Goal: Information Seeking & Learning: Learn about a topic

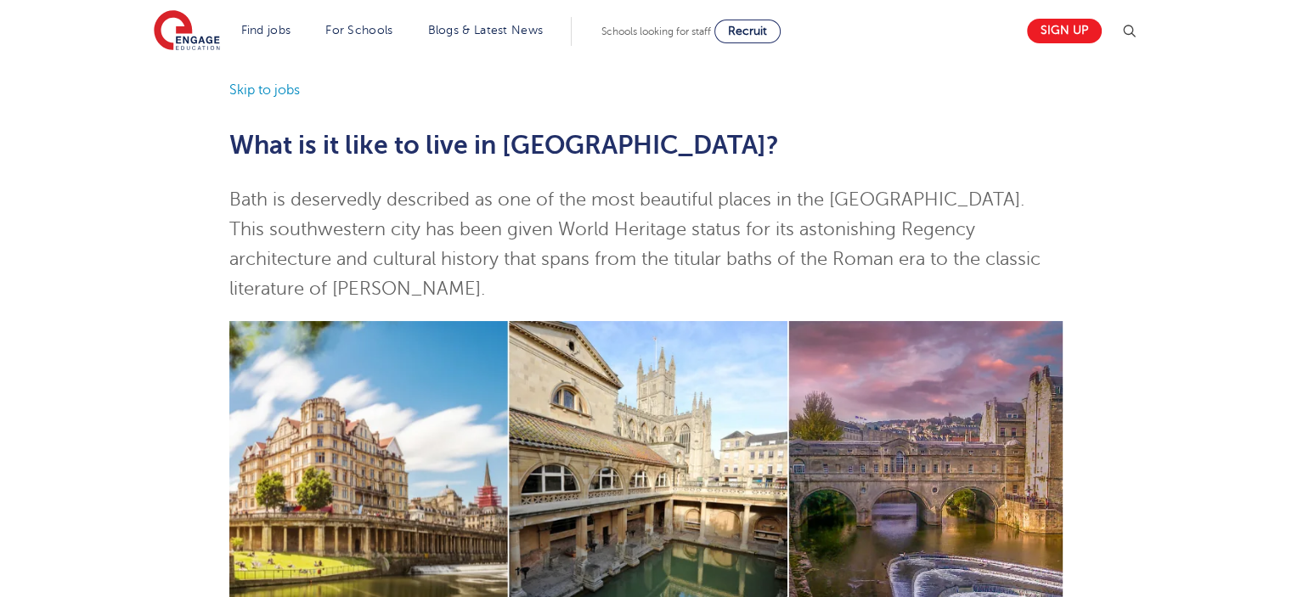
scroll to position [170, 0]
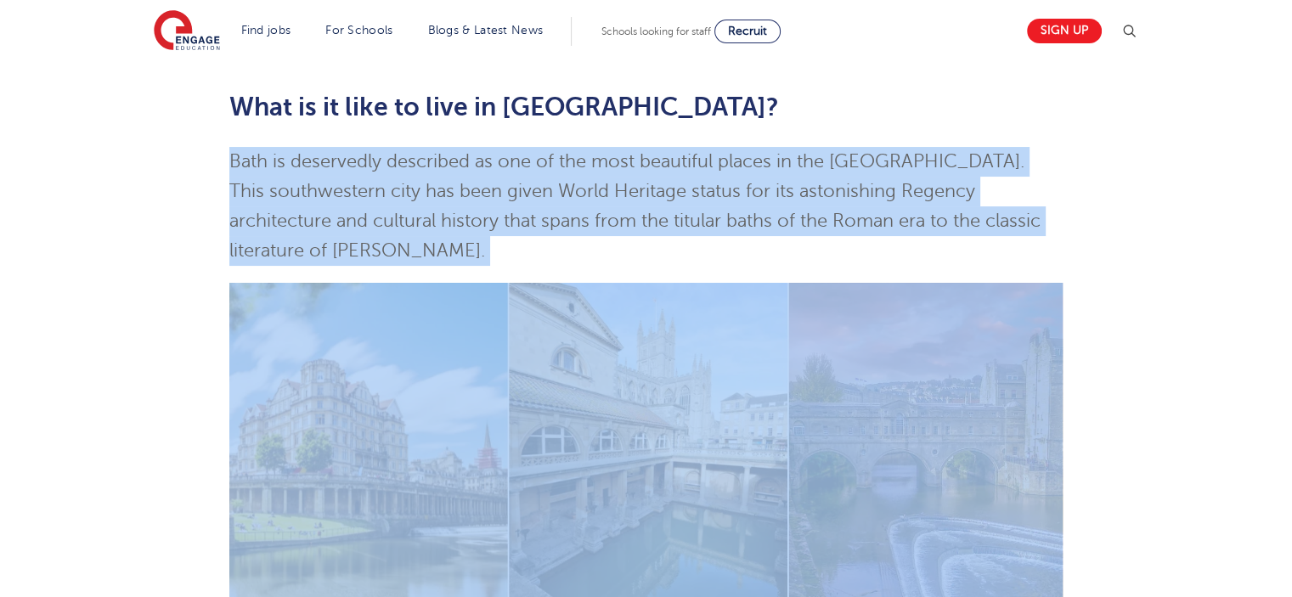
drag, startPoint x: 197, startPoint y: 161, endPoint x: 1030, endPoint y: 237, distance: 836.2
copy span "Bath is deservedly described as one of the most beautiful places in the UK. Thi…"
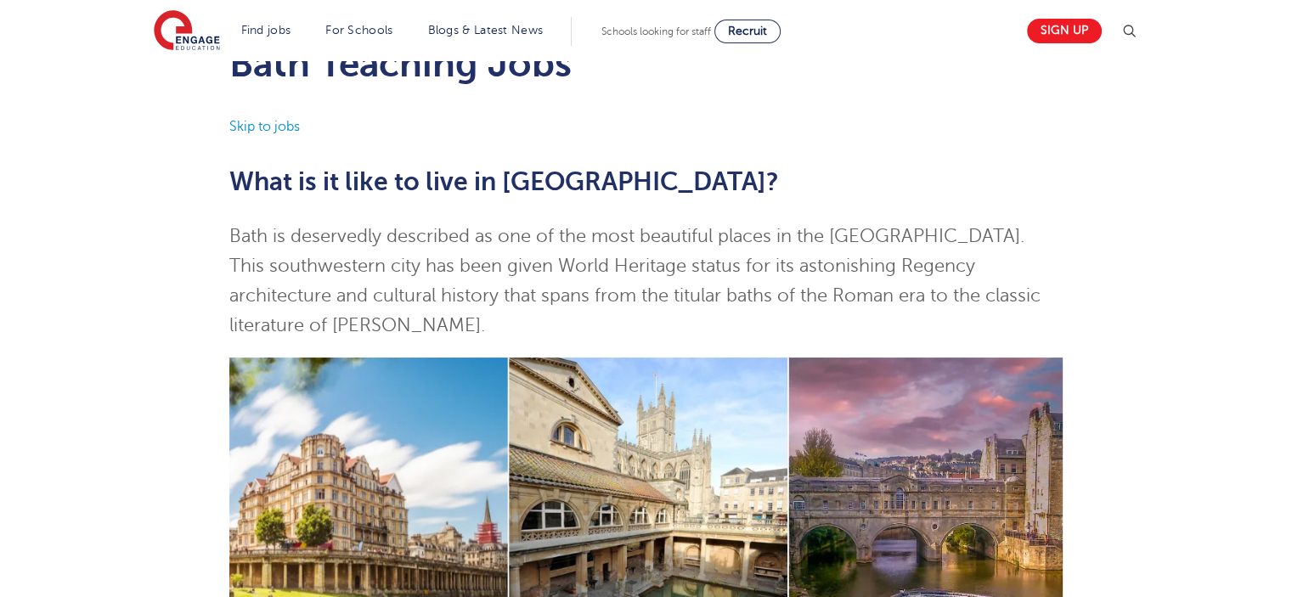
scroll to position [0, 0]
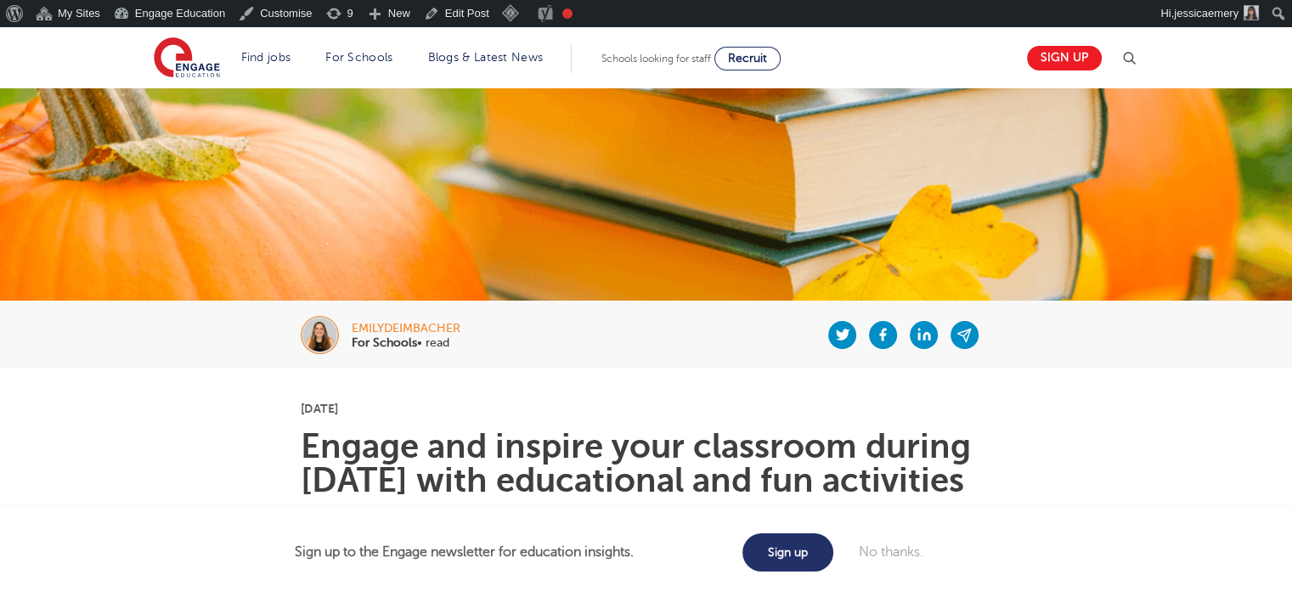
scroll to position [255, 0]
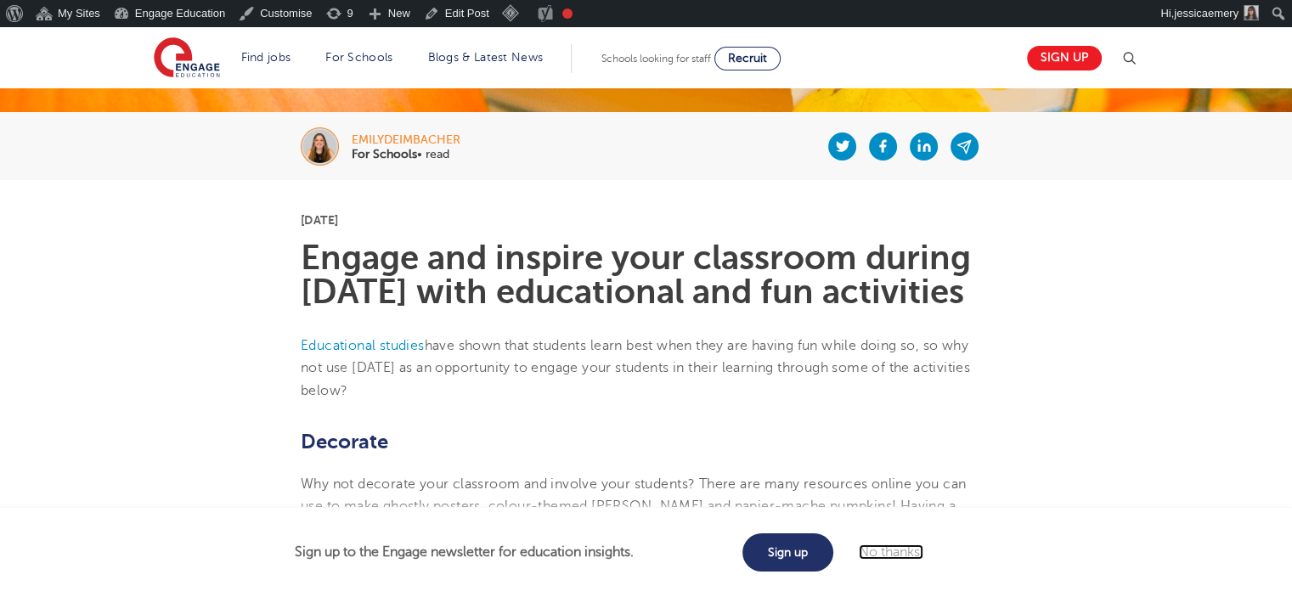
click at [915, 557] on link "No thanks." at bounding box center [891, 552] width 65 height 15
